Goal: Task Accomplishment & Management: Use online tool/utility

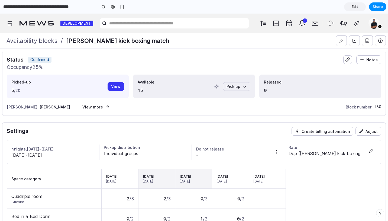
click at [319, 5] on section "**********" at bounding box center [193, 7] width 387 height 14
click at [159, 101] on div "Status Confirmed Notes Occupancy 25% Picked-up 5 / 20 View Available 15 Pick up…" at bounding box center [194, 83] width 375 height 56
click at [218, 87] on icon "Open intelligent rooming list" at bounding box center [217, 87] width 4 height 4
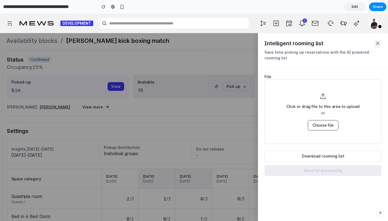
click at [377, 42] on icon at bounding box center [378, 43] width 3 height 3
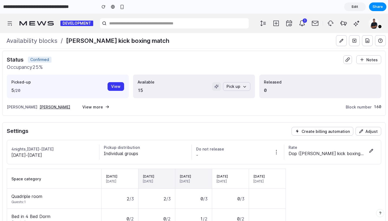
click at [218, 82] on button "Open intelligent rooming list" at bounding box center [216, 86] width 9 height 9
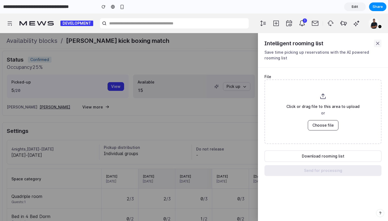
click at [378, 43] on icon at bounding box center [378, 43] width 3 height 3
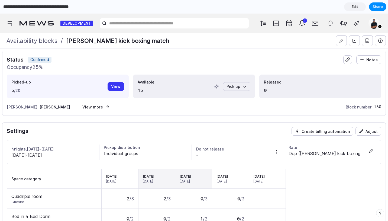
click at [12, 8] on input "**********" at bounding box center [48, 7] width 93 height 10
click at [352, 7] on span "Edit" at bounding box center [355, 6] width 7 height 5
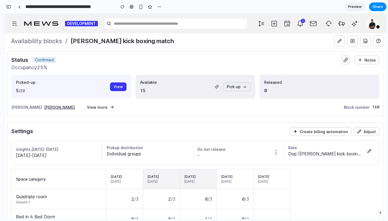
scroll to position [669, 0]
click at [5, 6] on button "button" at bounding box center [8, 6] width 9 height 9
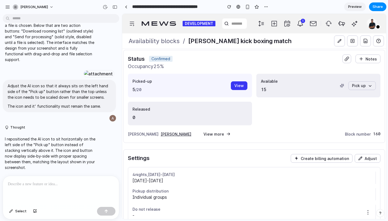
scroll to position [491, 0]
click at [116, 8] on div "button" at bounding box center [114, 7] width 5 height 4
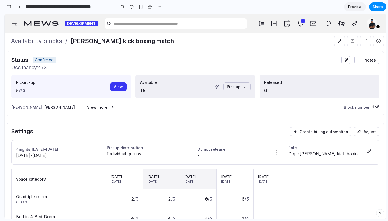
scroll to position [533, 0]
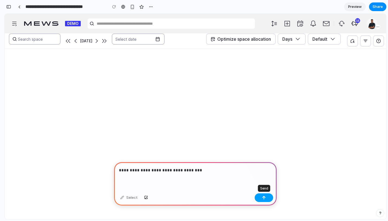
click at [265, 196] on div "button" at bounding box center [264, 198] width 4 height 4
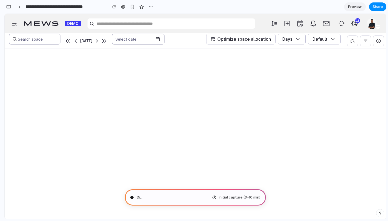
type input "**********"
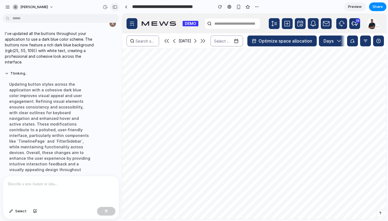
click at [115, 8] on div "button" at bounding box center [114, 7] width 5 height 4
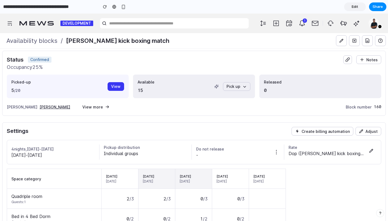
click at [188, 17] on div "Recent vou tasks task a;dao 82644349-737c-46b5-b68b-b2f000a73ede mail Mai Mail …" at bounding box center [173, 24] width 160 height 20
